Goal: Navigation & Orientation: Understand site structure

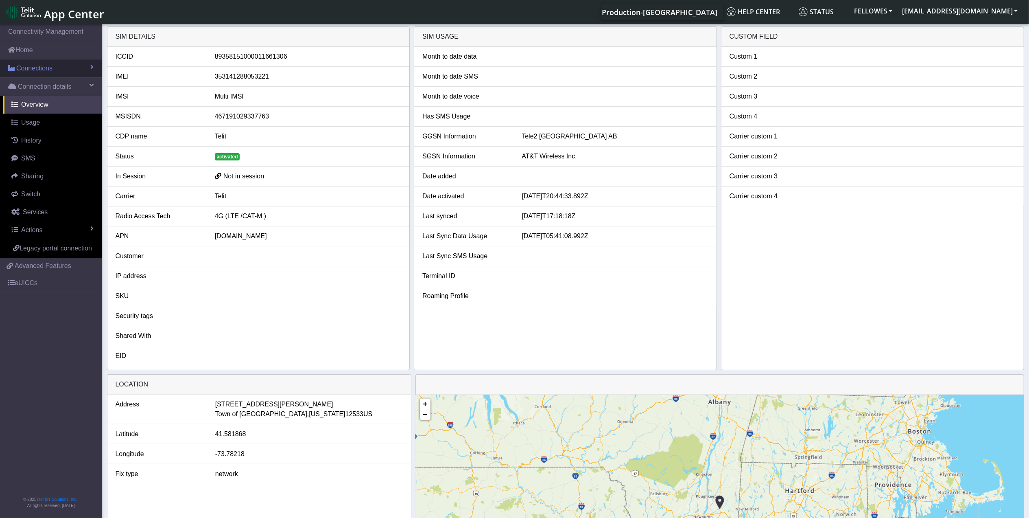
click at [20, 70] on span "Connections" at bounding box center [34, 68] width 36 height 10
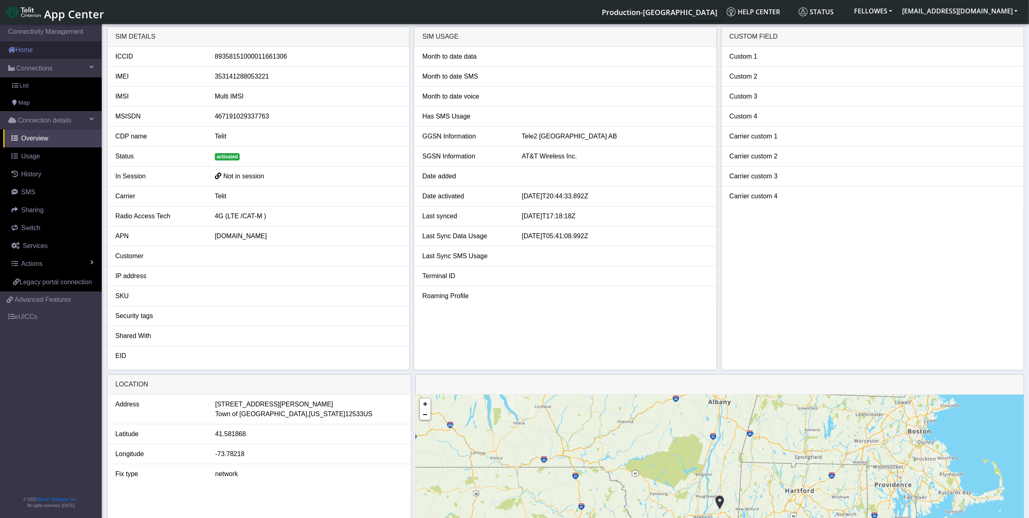
click at [33, 52] on link "Home" at bounding box center [51, 50] width 102 height 18
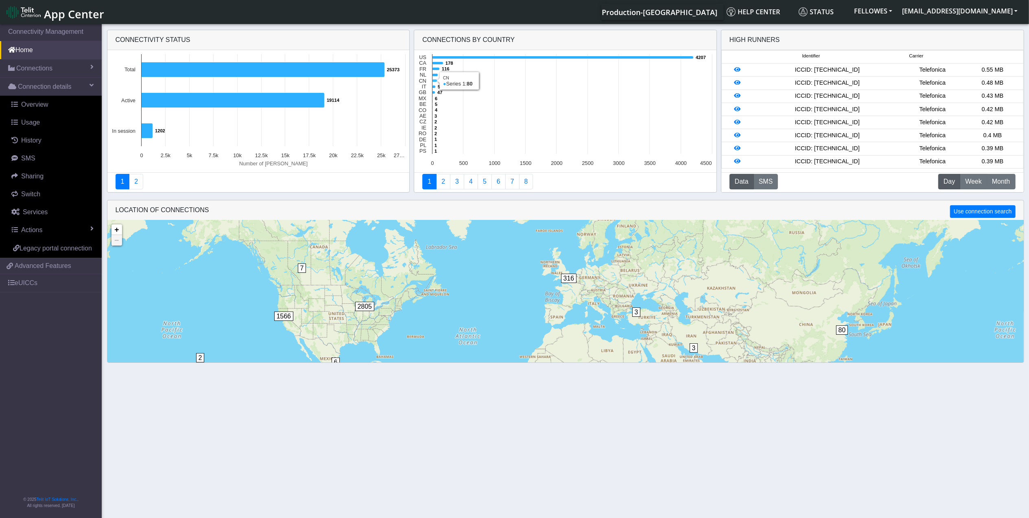
click at [433, 81] on icon at bounding box center [433, 104] width 0 height 100
click at [437, 80] on icon at bounding box center [435, 80] width 5 height 3
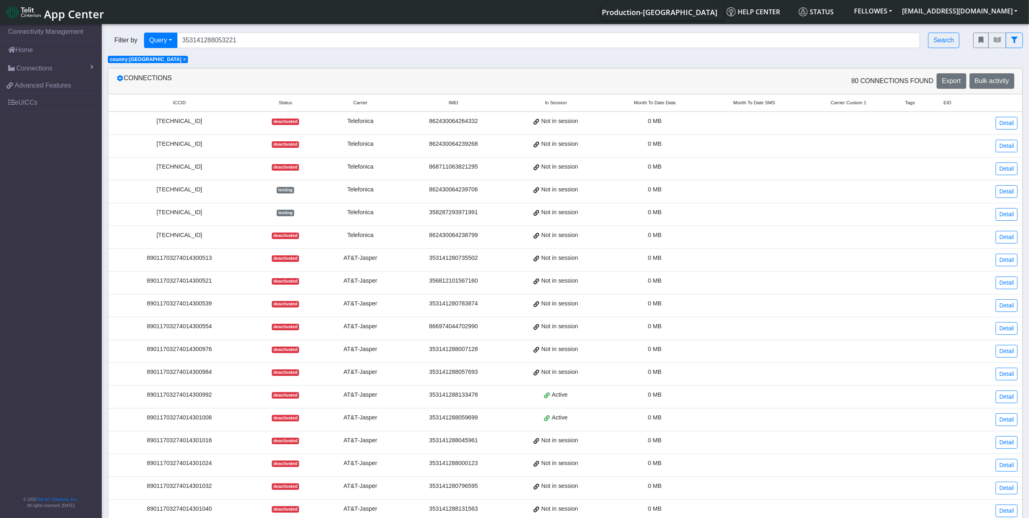
click at [643, 104] on span "Month To Date Data" at bounding box center [655, 102] width 42 height 7
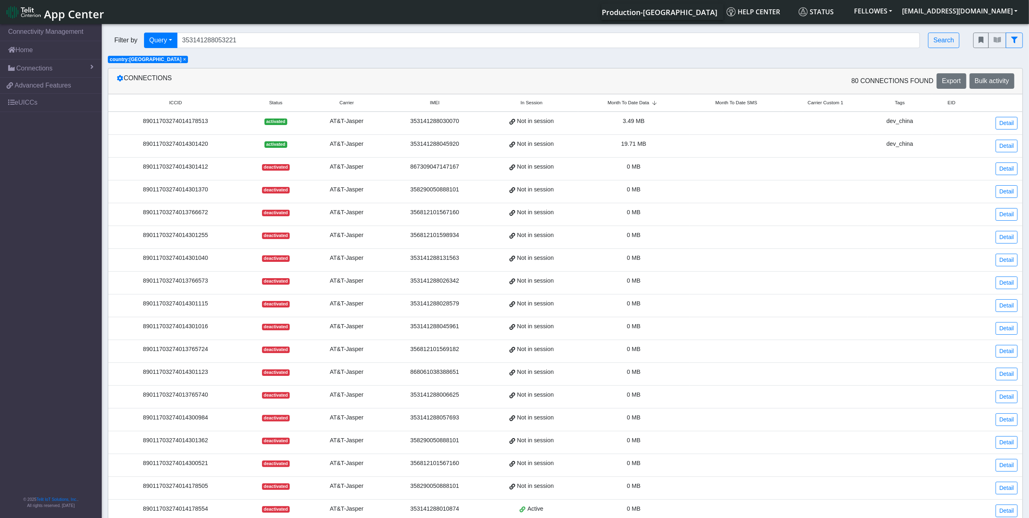
click at [647, 103] on span "Month To Date Data" at bounding box center [629, 102] width 42 height 7
